Goal: Check status

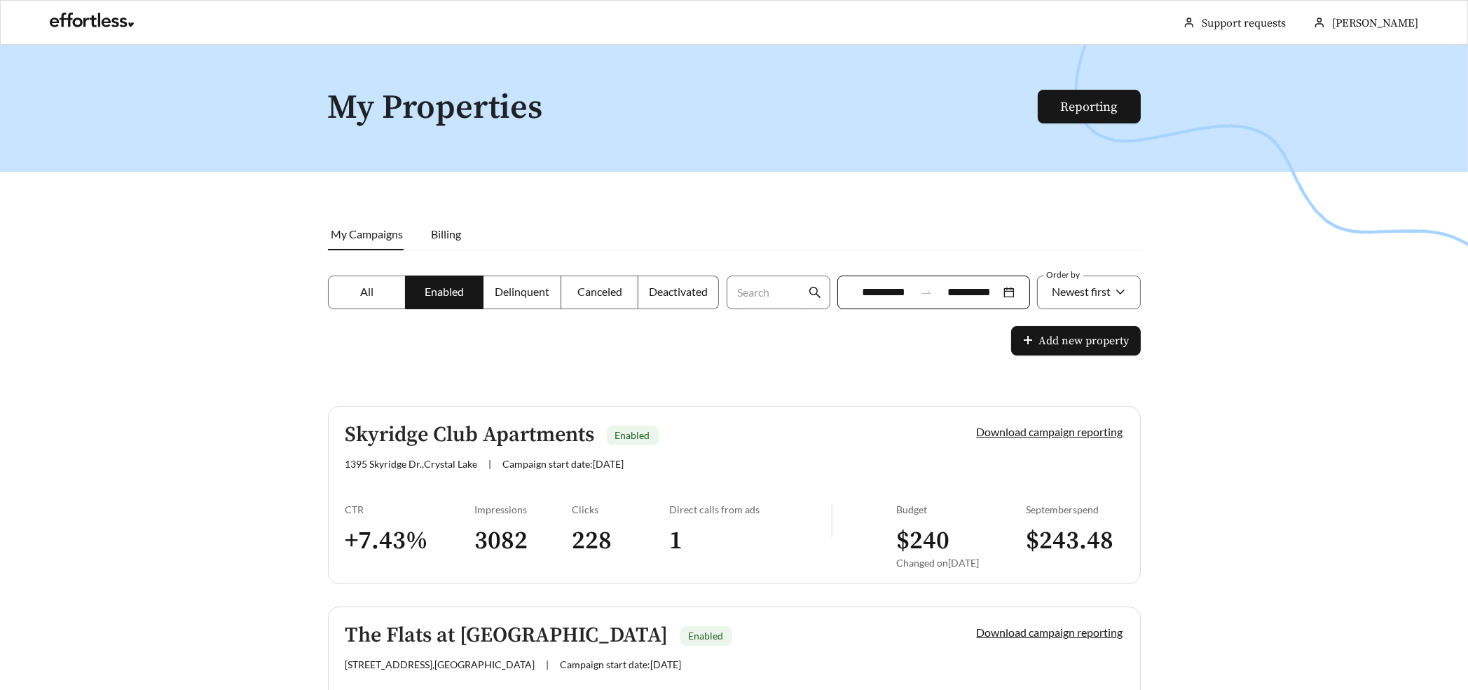
click at [356, 300] on label "All" at bounding box center [367, 292] width 78 height 34
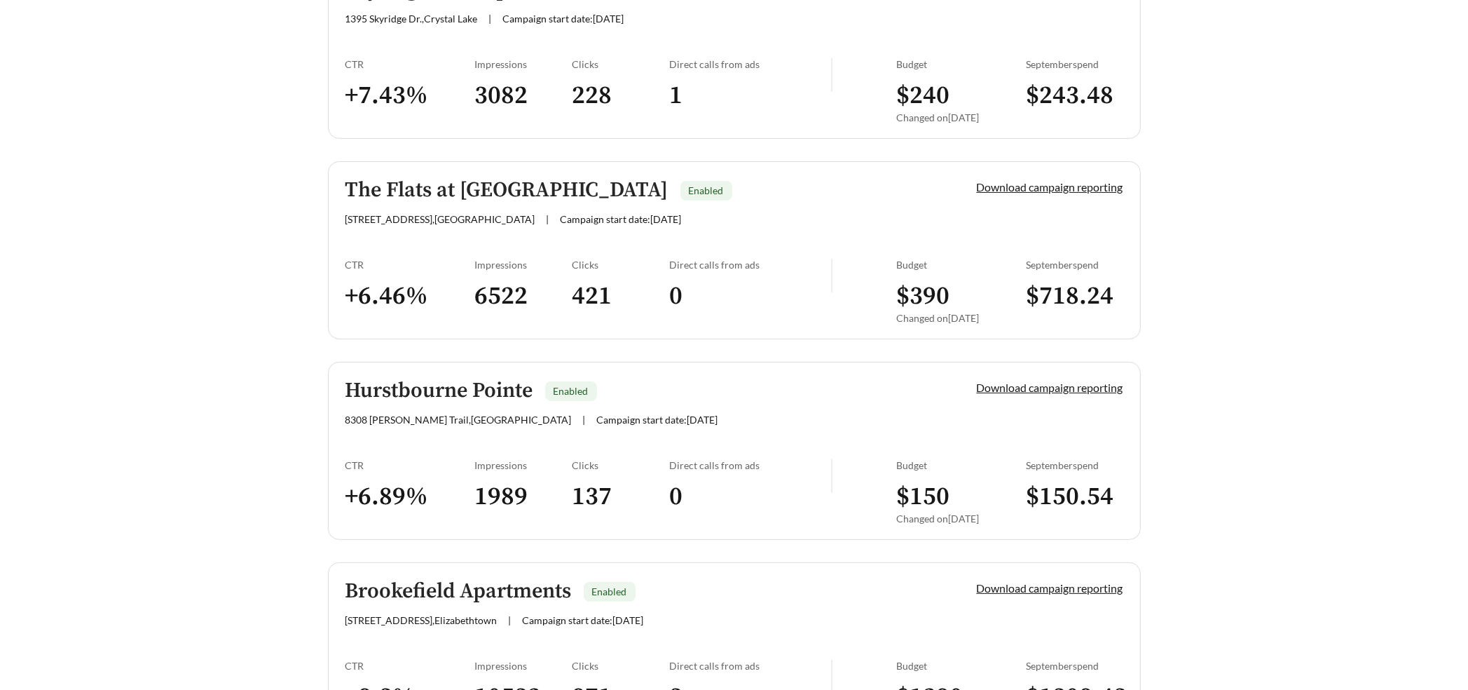
scroll to position [25, 0]
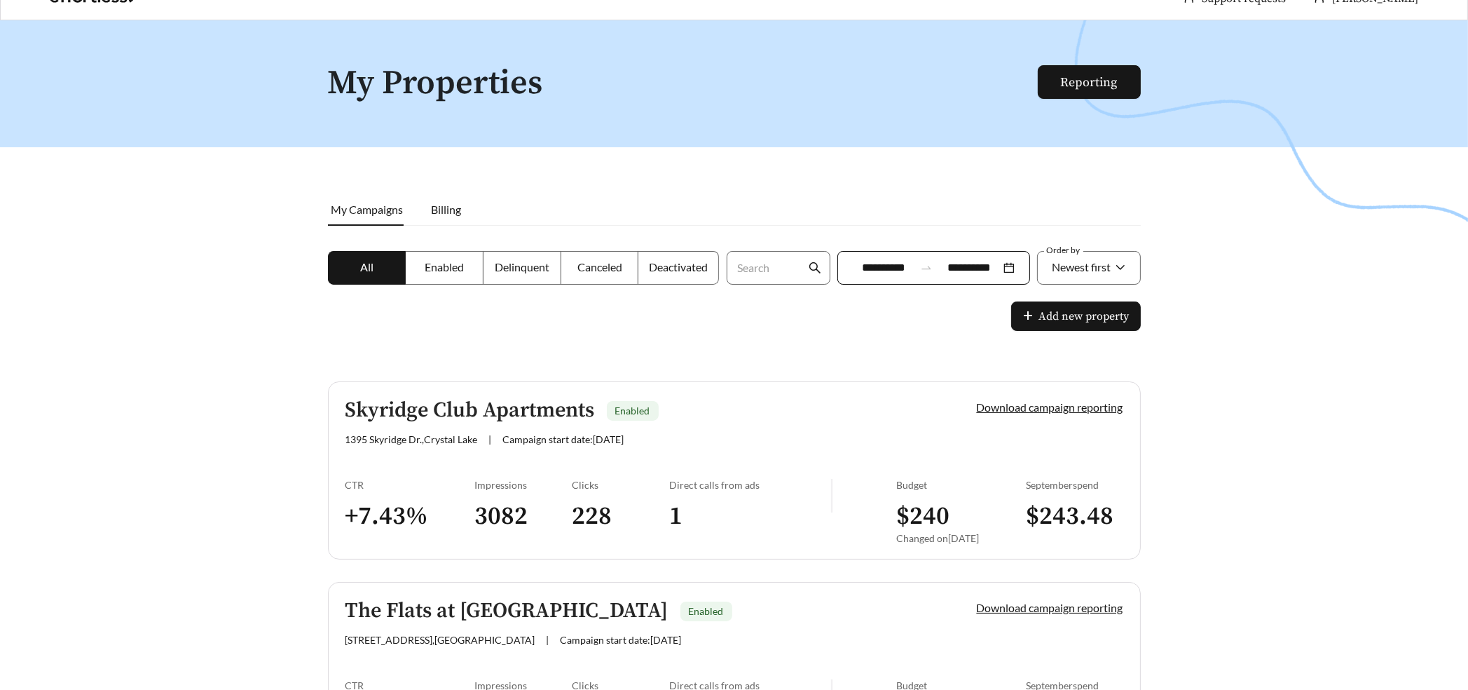
click at [432, 271] on span "Enabled" at bounding box center [444, 266] width 39 height 13
